Goal: Transaction & Acquisition: Purchase product/service

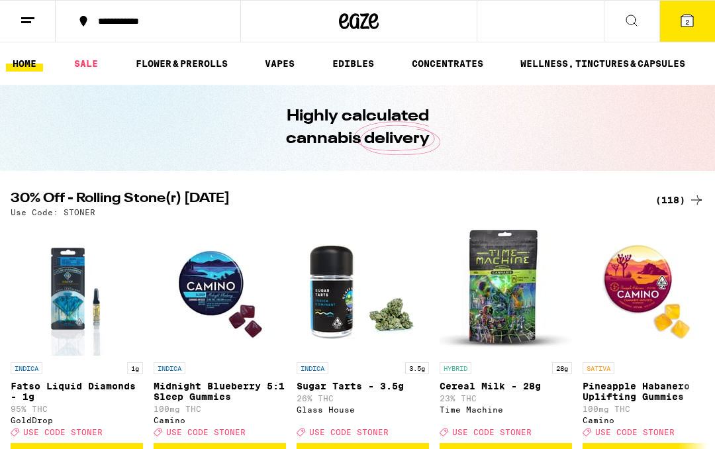
click at [666, 207] on div "(118)" at bounding box center [680, 200] width 49 height 16
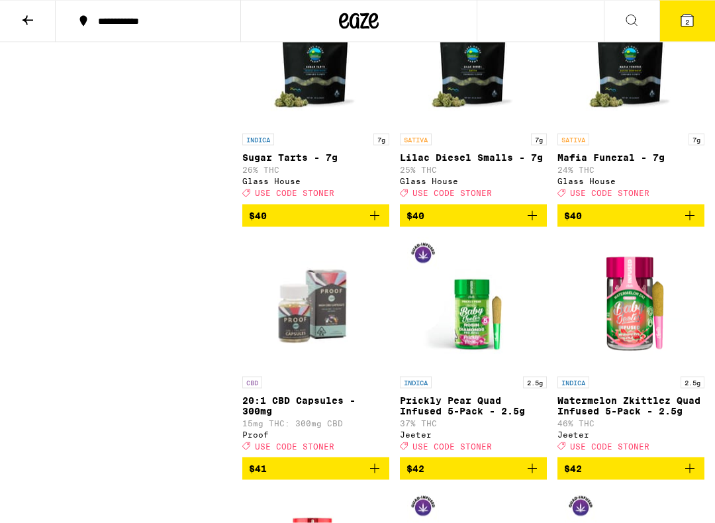
scroll to position [8006, 0]
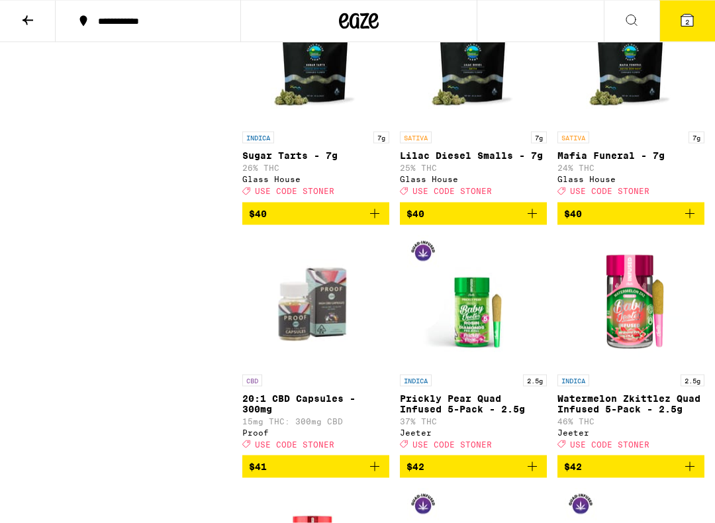
click at [680, 20] on icon at bounding box center [688, 21] width 16 height 16
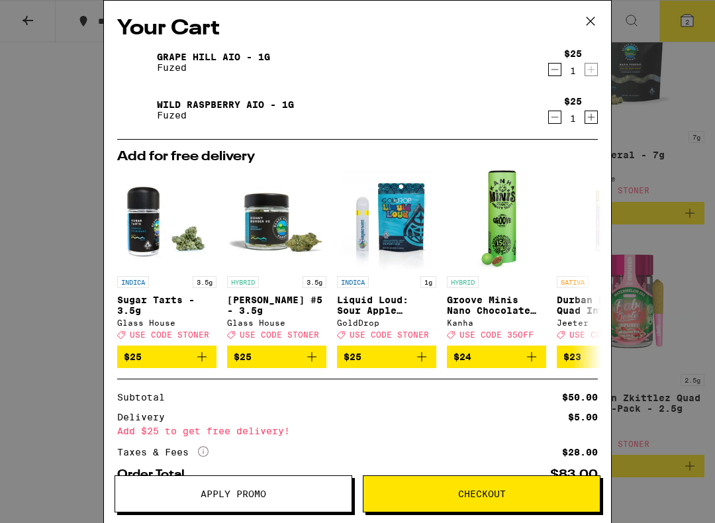
click at [556, 74] on icon "Decrement" at bounding box center [555, 70] width 12 height 16
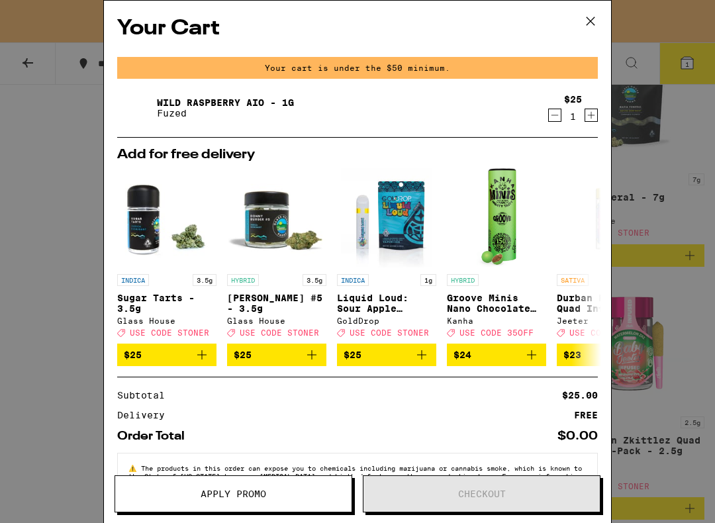
click at [557, 123] on icon "Decrement" at bounding box center [555, 115] width 12 height 16
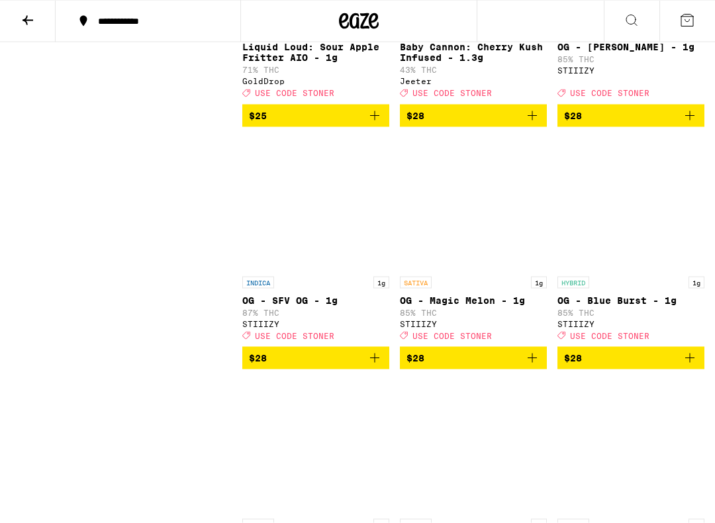
scroll to position [5364, 0]
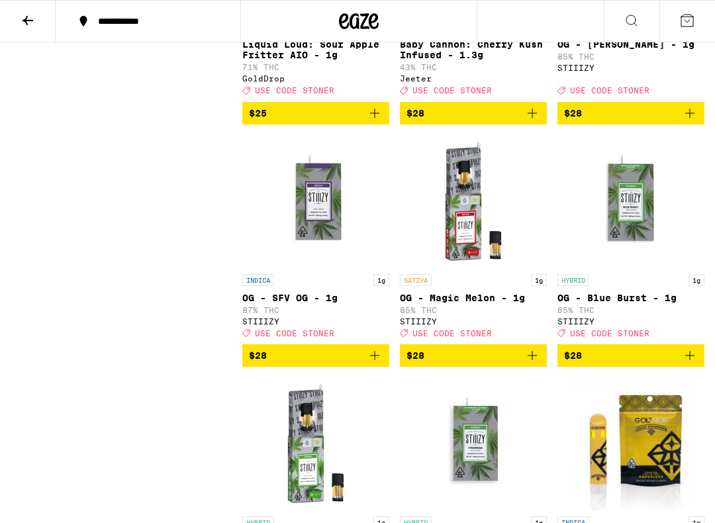
click at [374, 121] on icon "Add to bag" at bounding box center [375, 113] width 16 height 16
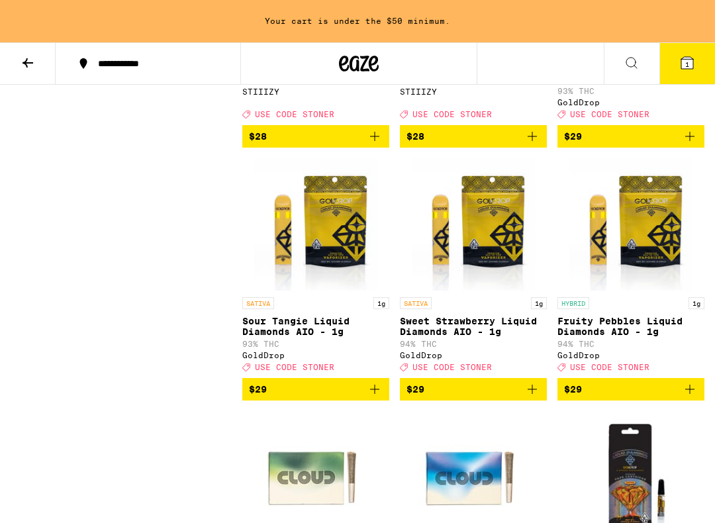
scroll to position [5877, 0]
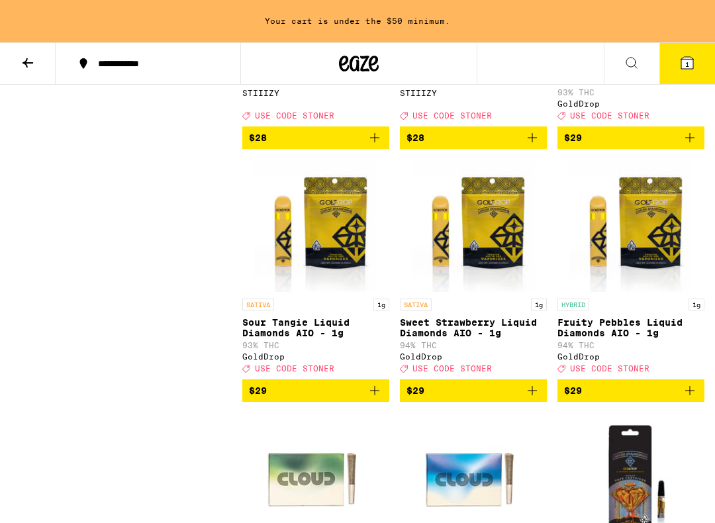
click at [629, 146] on span "$29" at bounding box center [631, 138] width 134 height 16
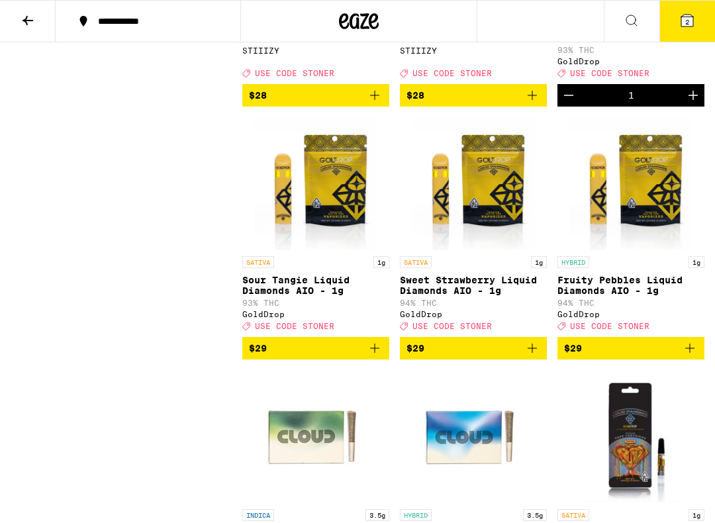
click at [694, 19] on icon at bounding box center [688, 21] width 16 height 16
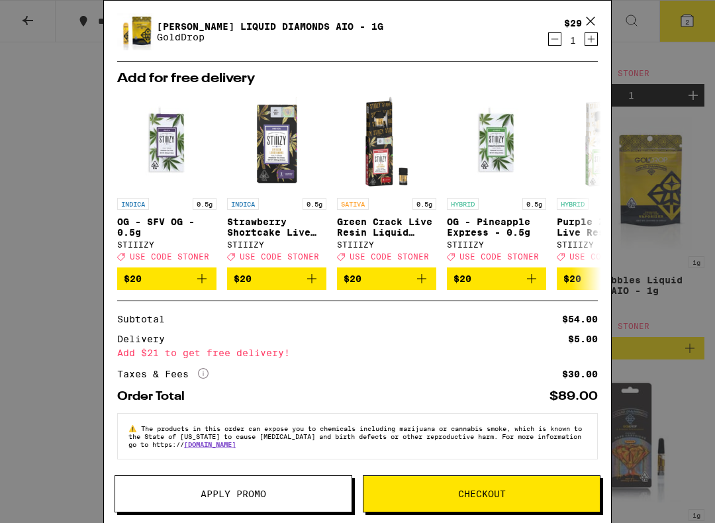
scroll to position [94, 0]
click at [253, 448] on span "Apply Promo" at bounding box center [234, 494] width 66 height 9
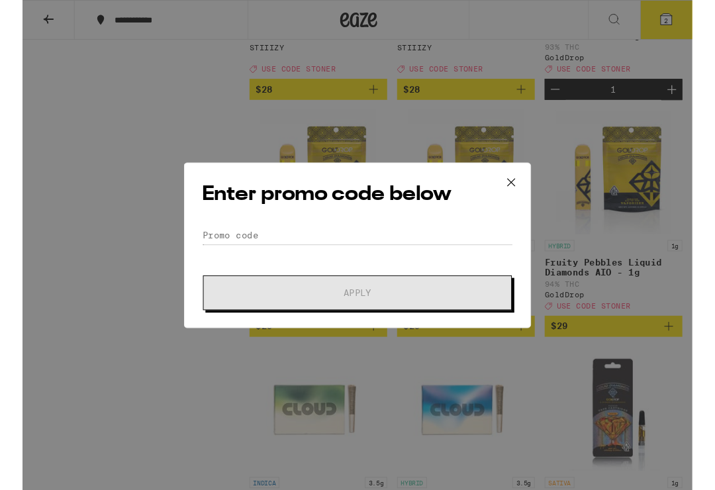
scroll to position [1, 0]
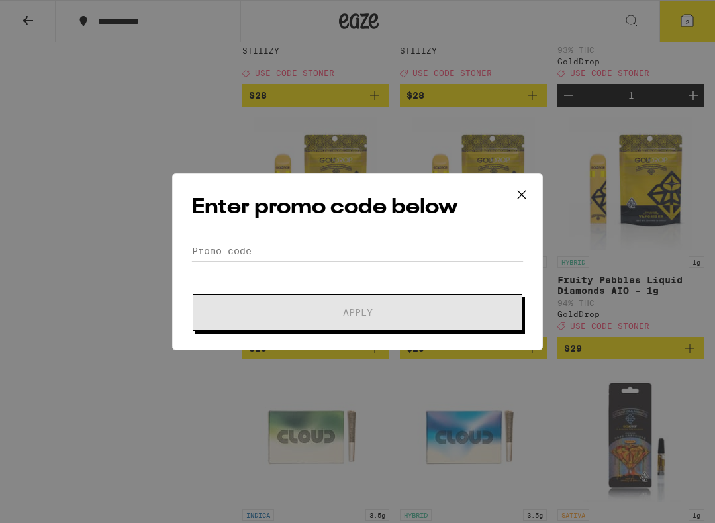
click at [213, 243] on input "Promo Code" at bounding box center [357, 251] width 333 height 20
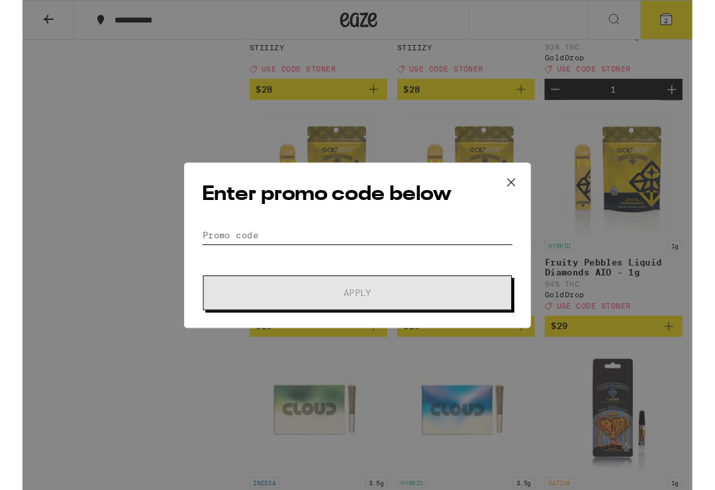
scroll to position [5877, 0]
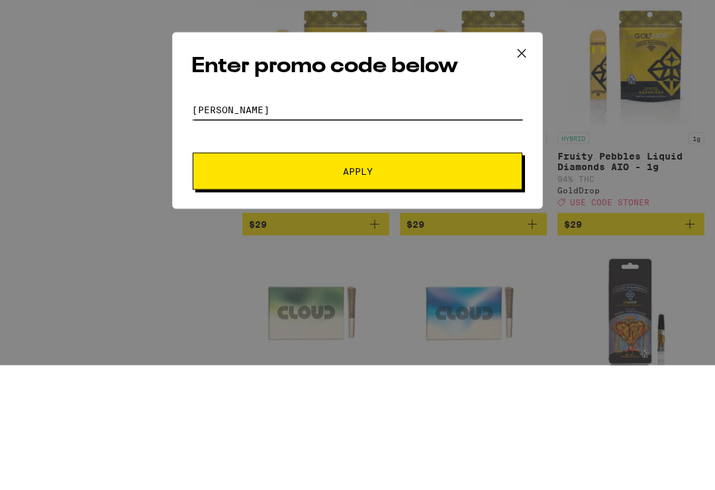
type input "[PERSON_NAME]"
click at [461, 291] on span "Apply" at bounding box center [357, 295] width 238 height 9
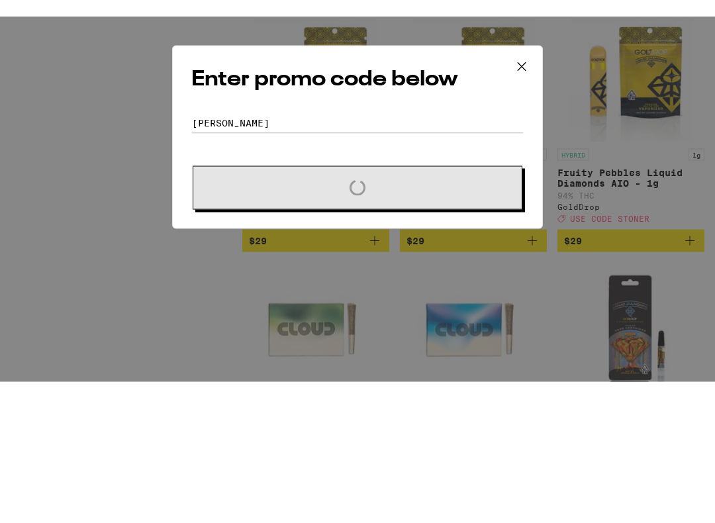
scroll to position [6002, 0]
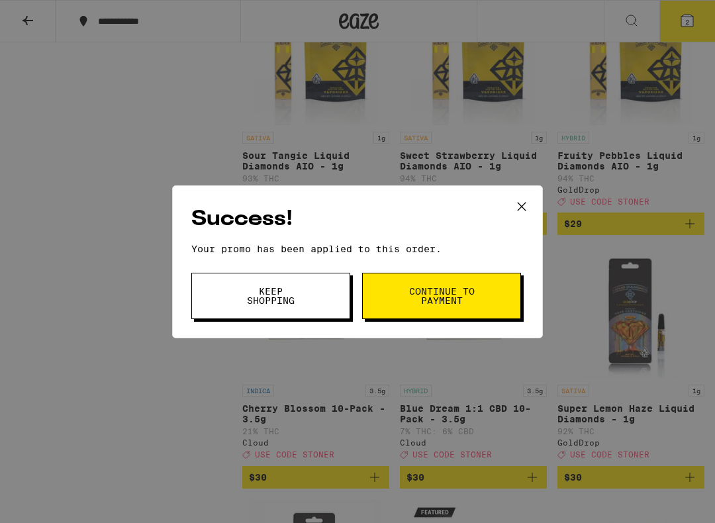
click at [459, 294] on span "Continue to payment" at bounding box center [442, 296] width 68 height 19
